Goal: Task Accomplishment & Management: Use online tool/utility

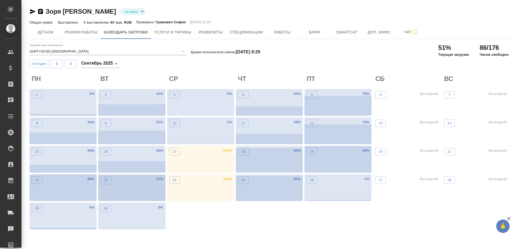
click at [106, 186] on div "23 •" at bounding box center [105, 188] width 11 height 25
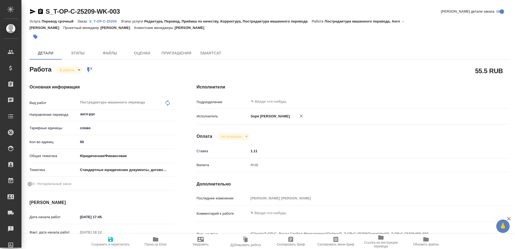
type textarea "x"
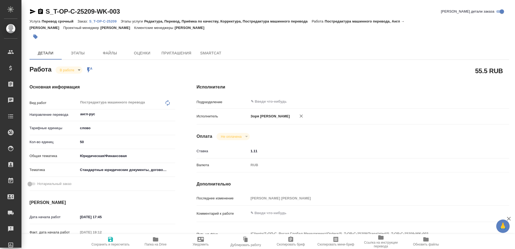
type textarea "x"
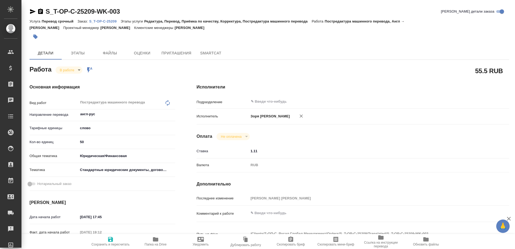
type textarea "x"
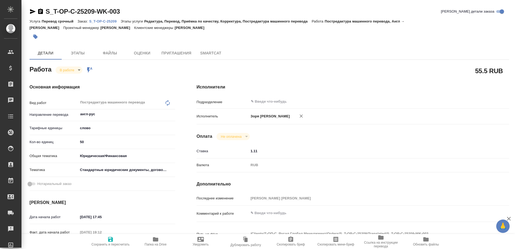
scroll to position [208, 0]
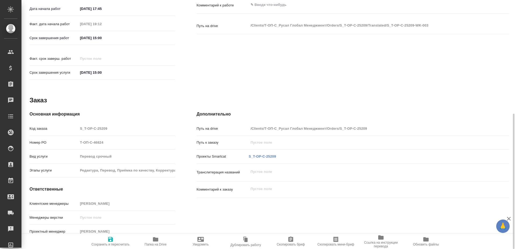
type textarea "x"
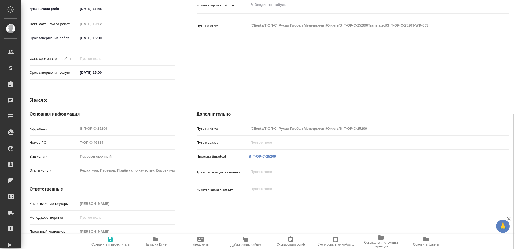
click at [267, 154] on link "S_T-OP-C-25209" at bounding box center [262, 156] width 27 height 4
type textarea "x"
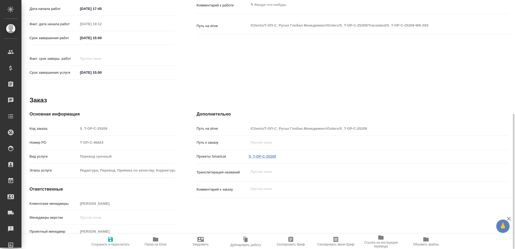
type textarea "x"
click at [153, 241] on icon "button" at bounding box center [155, 239] width 6 height 6
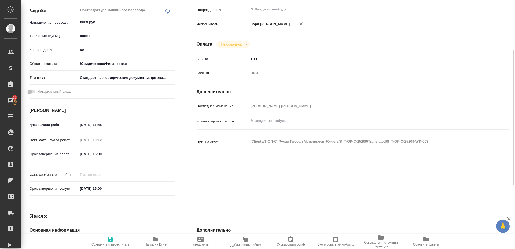
scroll to position [0, 0]
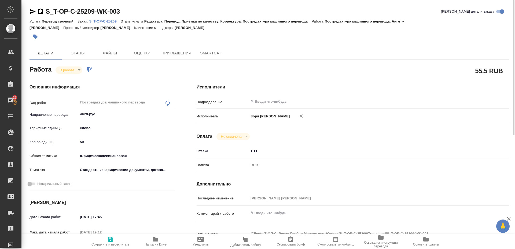
click at [32, 10] on icon "button" at bounding box center [33, 11] width 6 height 5
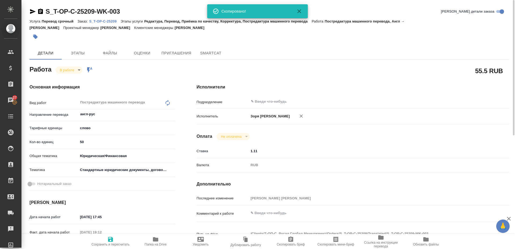
type textarea "x"
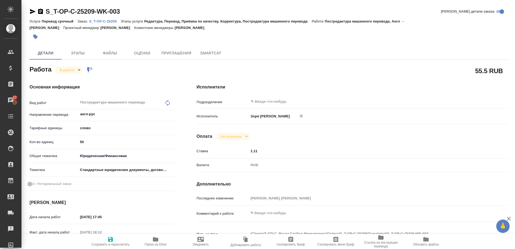
type textarea "x"
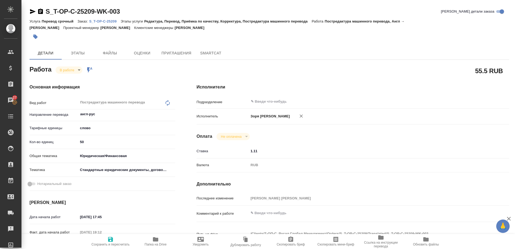
type textarea "x"
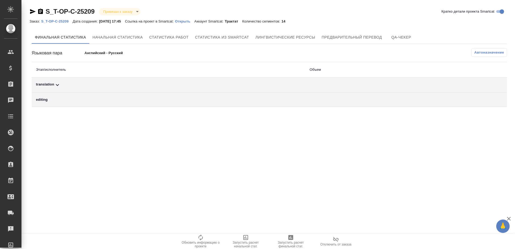
click at [294, 238] on icon "button" at bounding box center [290, 237] width 6 height 6
